Goal: Book appointment/travel/reservation

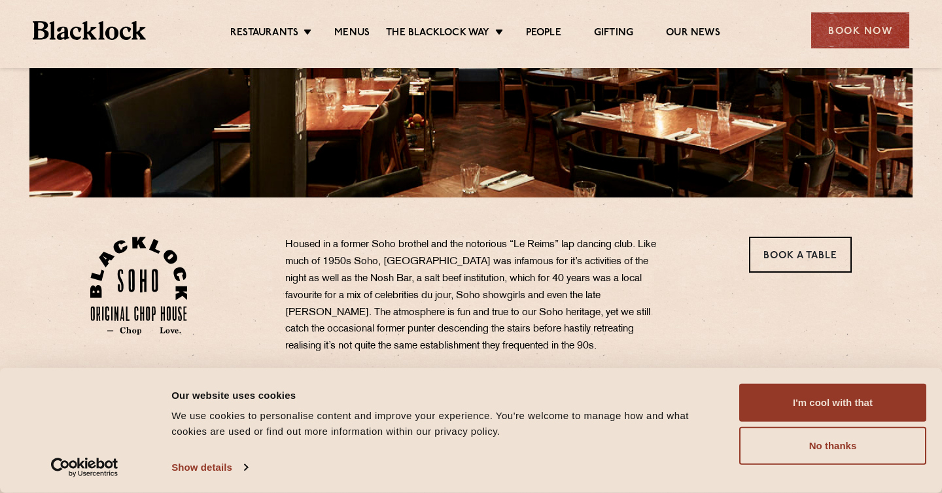
scroll to position [274, 0]
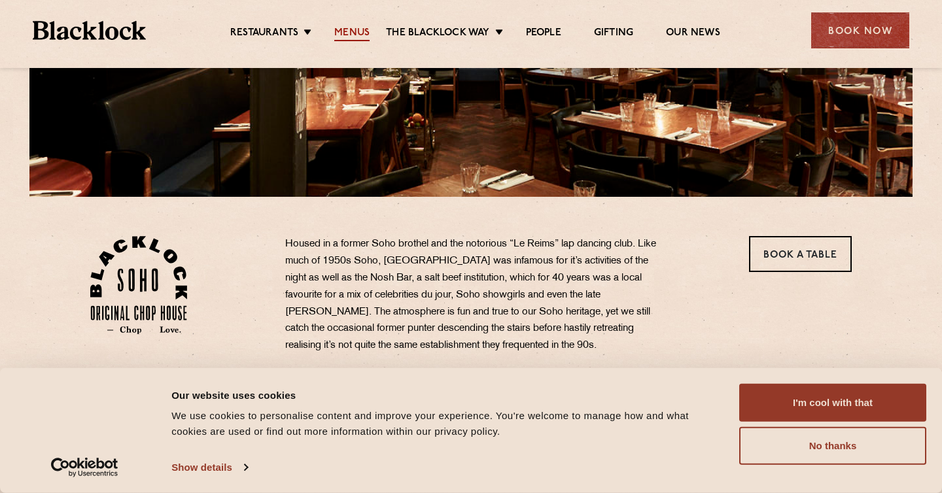
click at [352, 30] on link "Menus" at bounding box center [351, 34] width 35 height 14
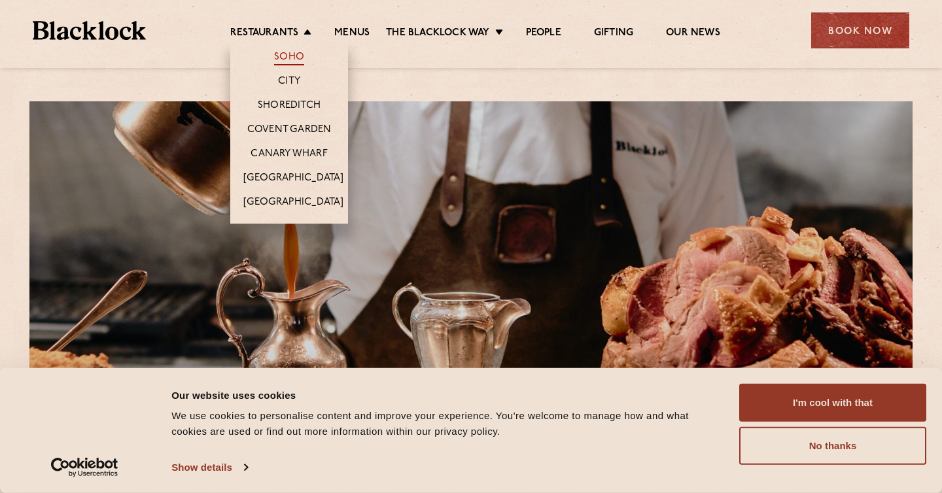
click at [294, 56] on link "Soho" at bounding box center [289, 58] width 30 height 14
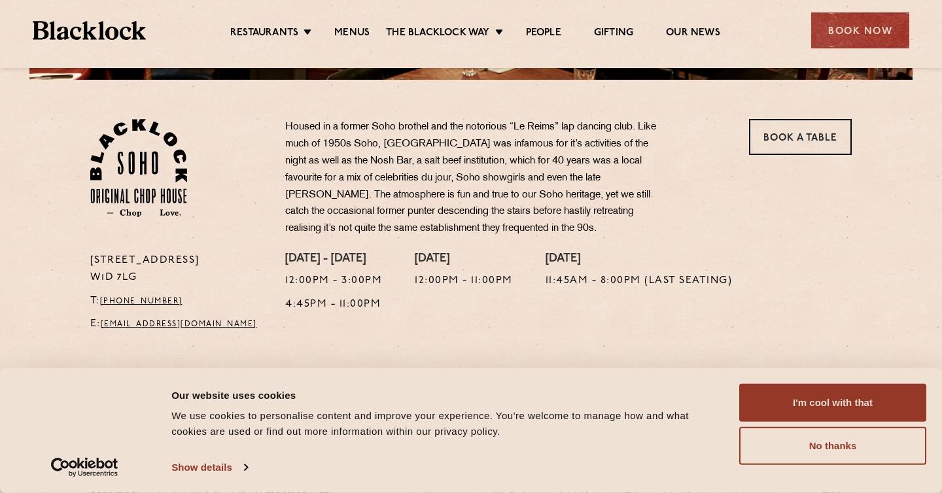
scroll to position [394, 0]
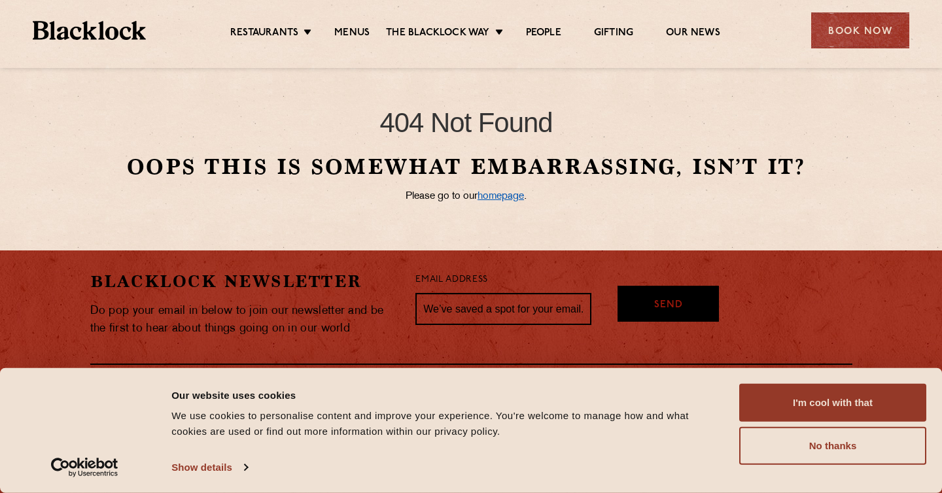
click at [502, 194] on link "homepage" at bounding box center [500, 197] width 46 height 10
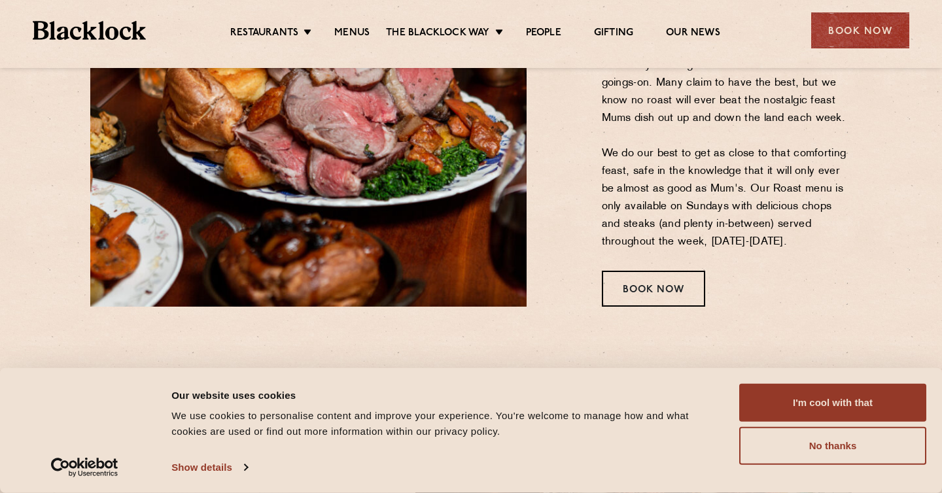
scroll to position [1861, 0]
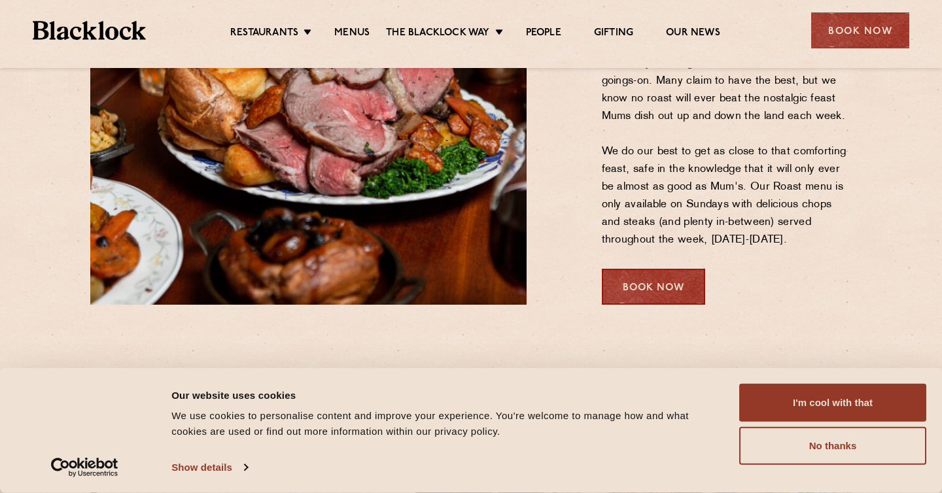
click at [647, 293] on div "Book Now" at bounding box center [653, 287] width 103 height 36
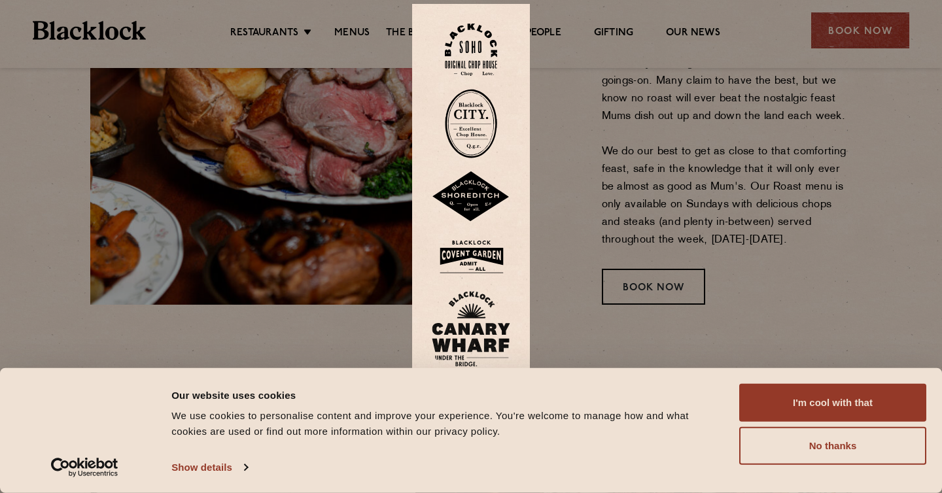
click at [466, 52] on img at bounding box center [471, 50] width 52 height 53
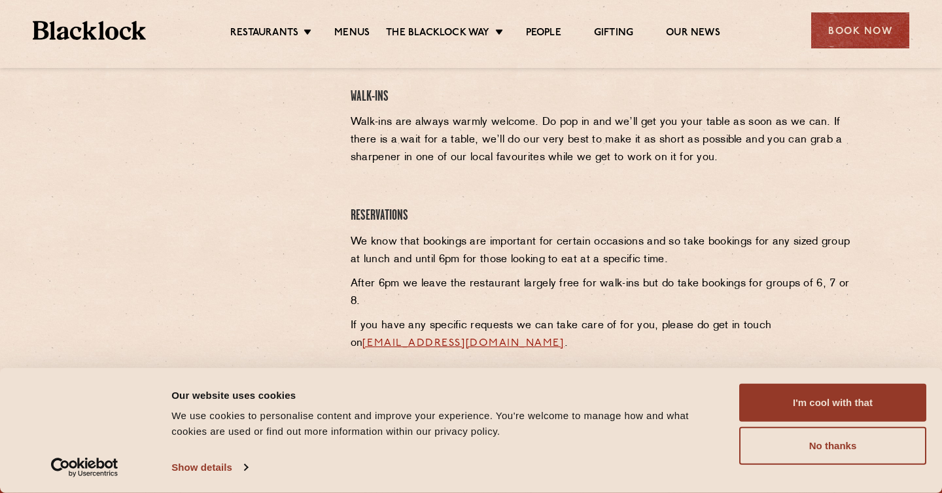
scroll to position [456, 0]
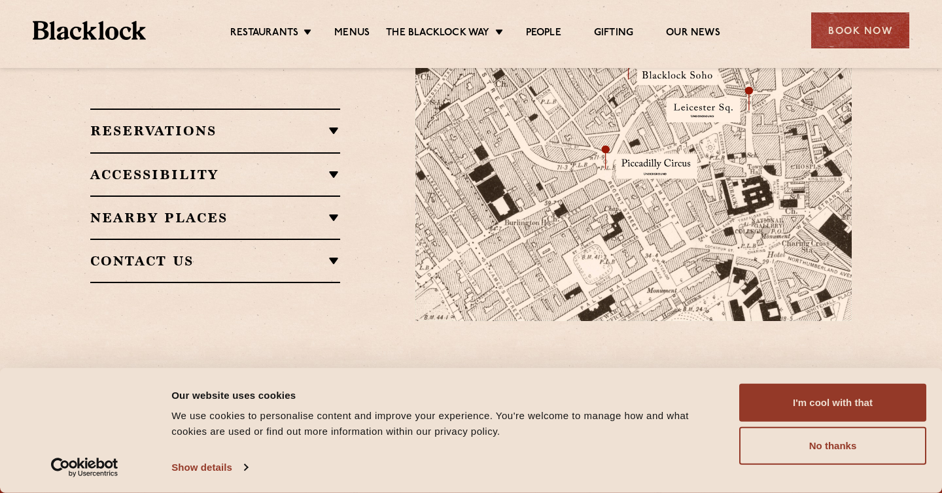
scroll to position [909, 0]
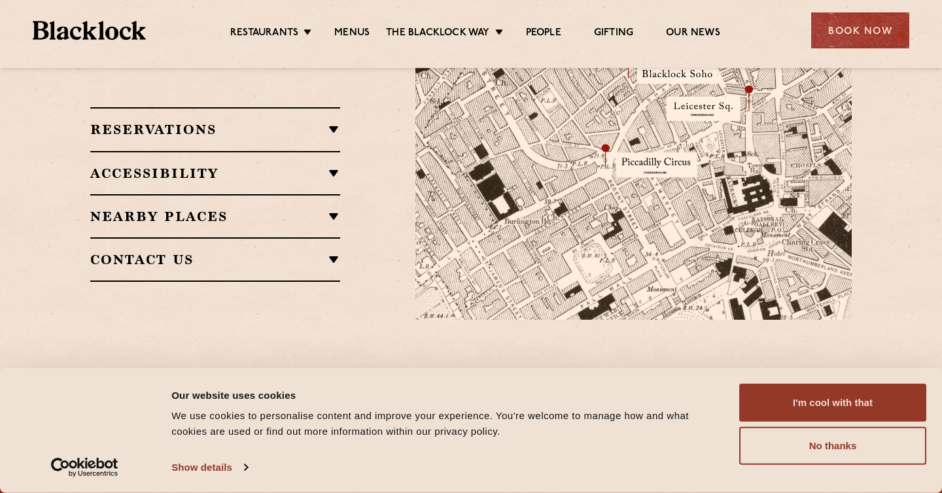
click at [198, 122] on h2 "Reservations" at bounding box center [215, 130] width 250 height 16
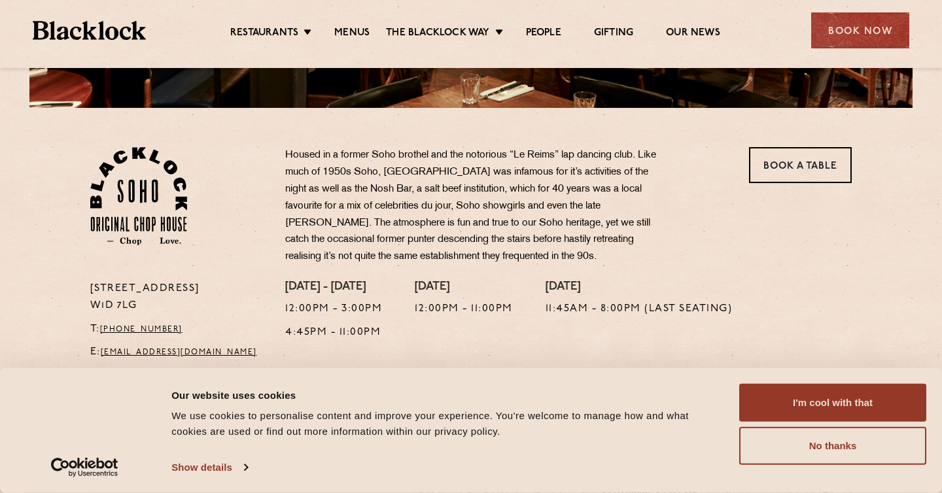
scroll to position [365, 0]
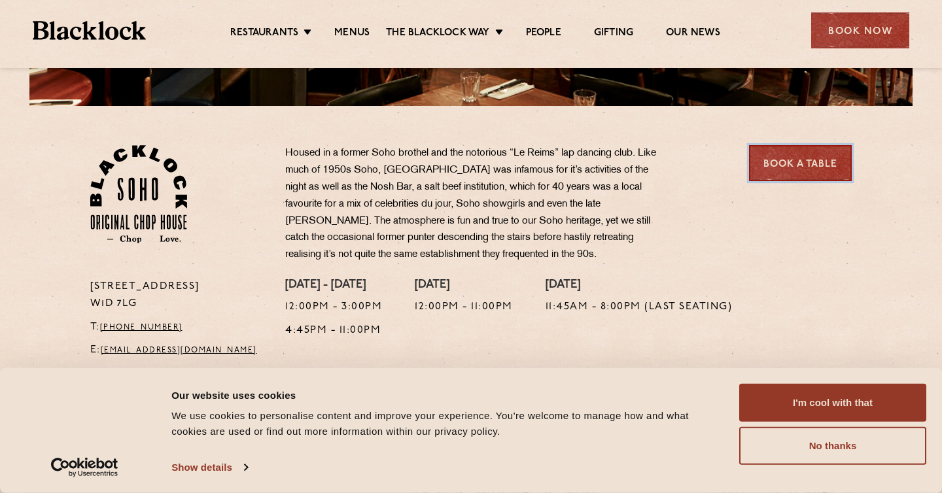
click at [799, 162] on link "Book a Table" at bounding box center [800, 163] width 103 height 36
